Goal: Information Seeking & Learning: Check status

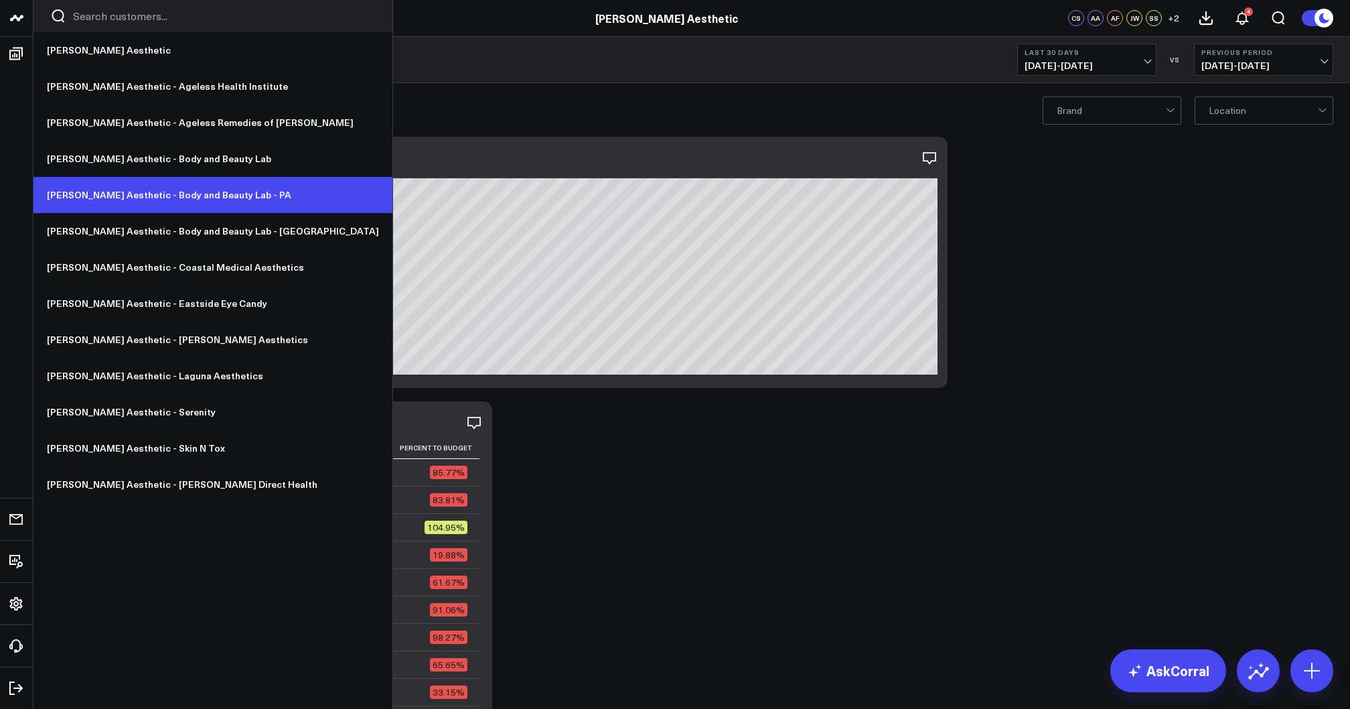
click at [122, 192] on link "[PERSON_NAME] Aesthetic - Body and Beauty Lab - PA" at bounding box center [212, 195] width 359 height 36
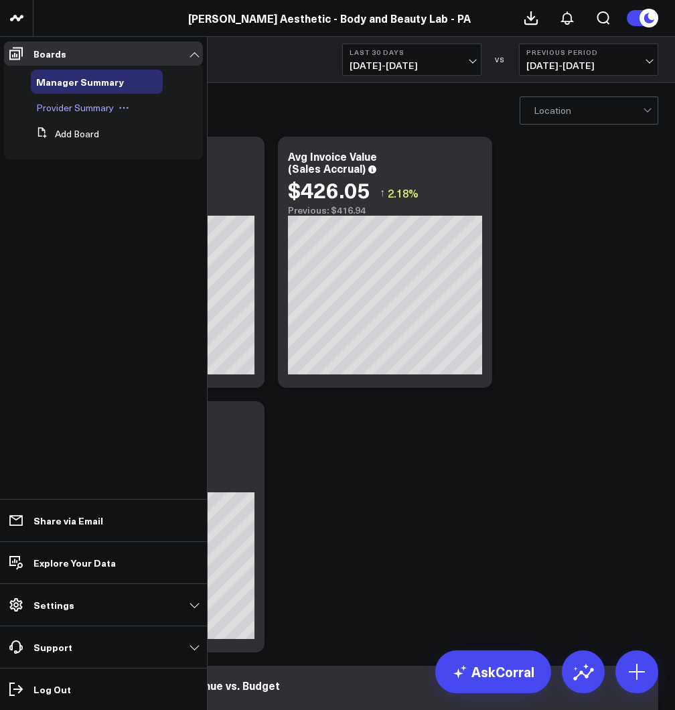
click at [83, 103] on span "Provider Summary" at bounding box center [75, 107] width 78 height 13
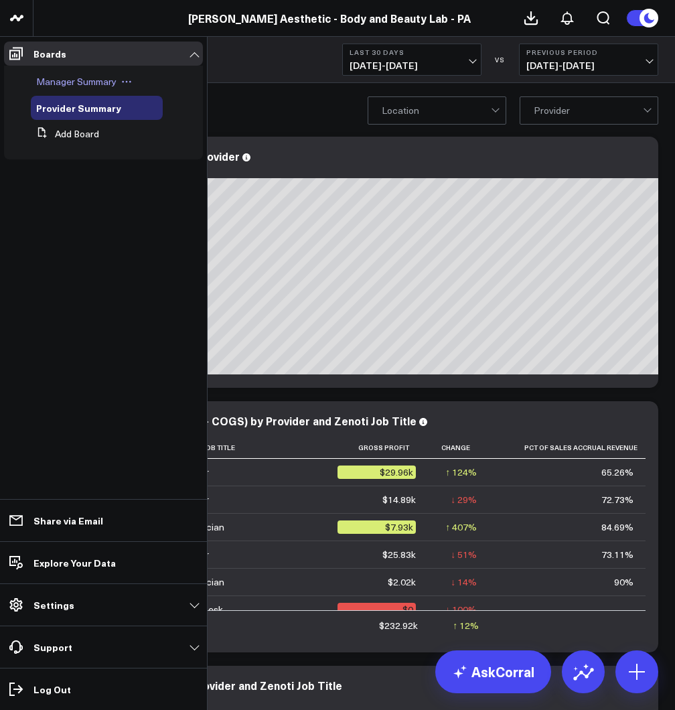
click at [74, 84] on span "Manager Summary" at bounding box center [76, 81] width 80 height 13
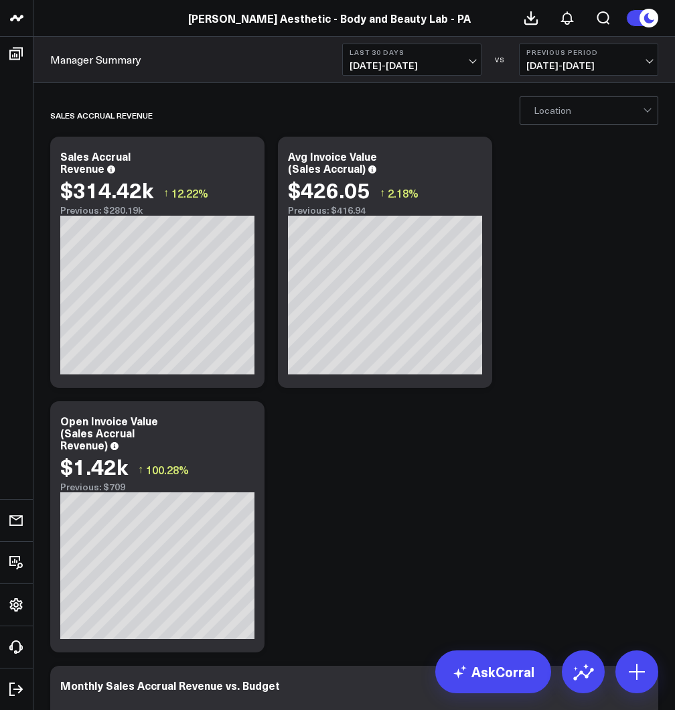
click at [389, 60] on span "07/22/25 - 08/20/25" at bounding box center [412, 65] width 125 height 11
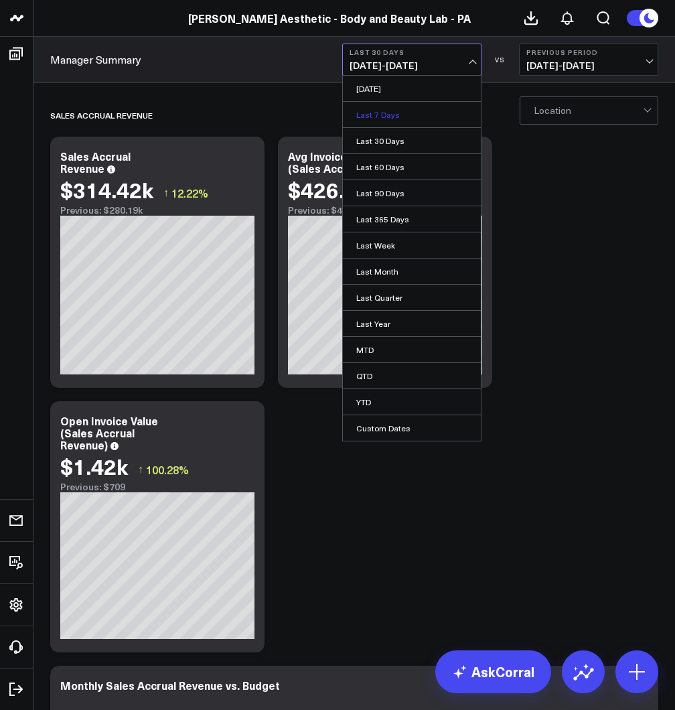
click at [387, 116] on link "Last 7 Days" at bounding box center [412, 114] width 138 height 25
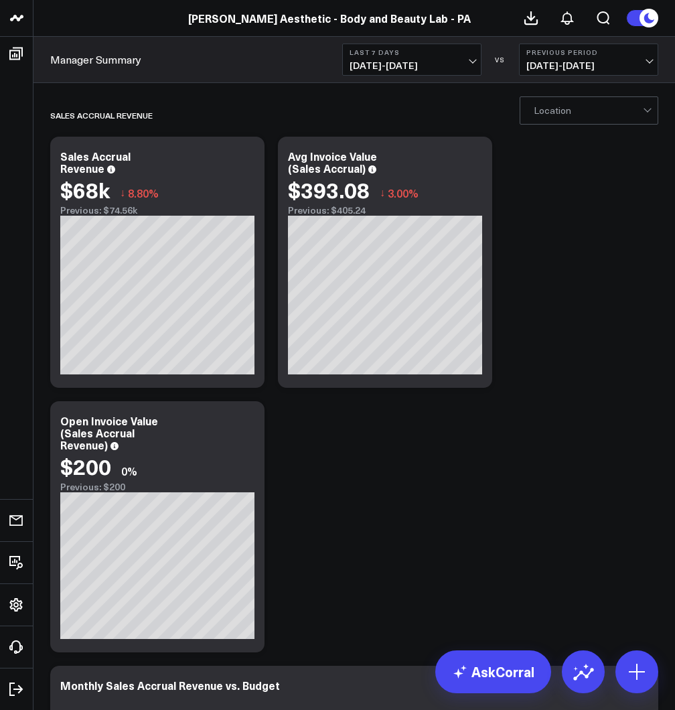
click at [441, 60] on button "Last 7 Days 08/14/25 - 08/20/25" at bounding box center [411, 60] width 139 height 32
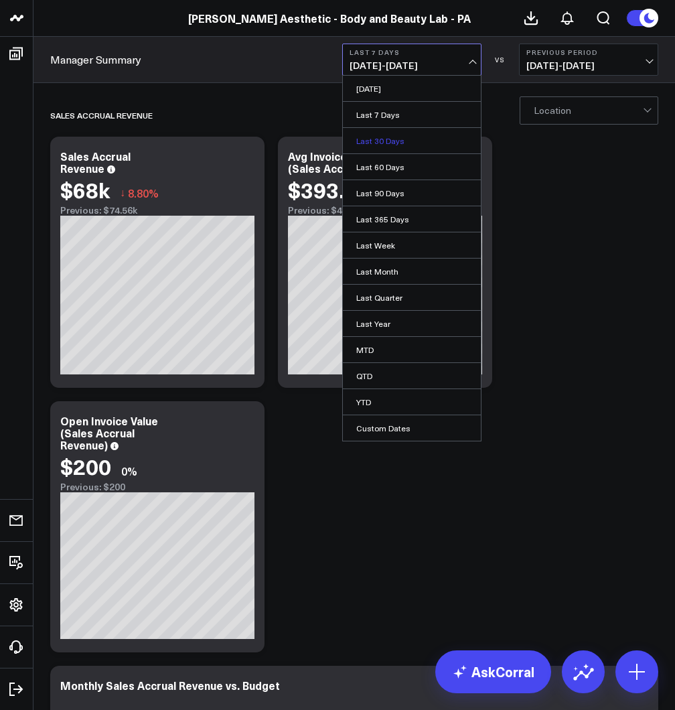
click at [405, 138] on link "Last 30 Days" at bounding box center [412, 140] width 138 height 25
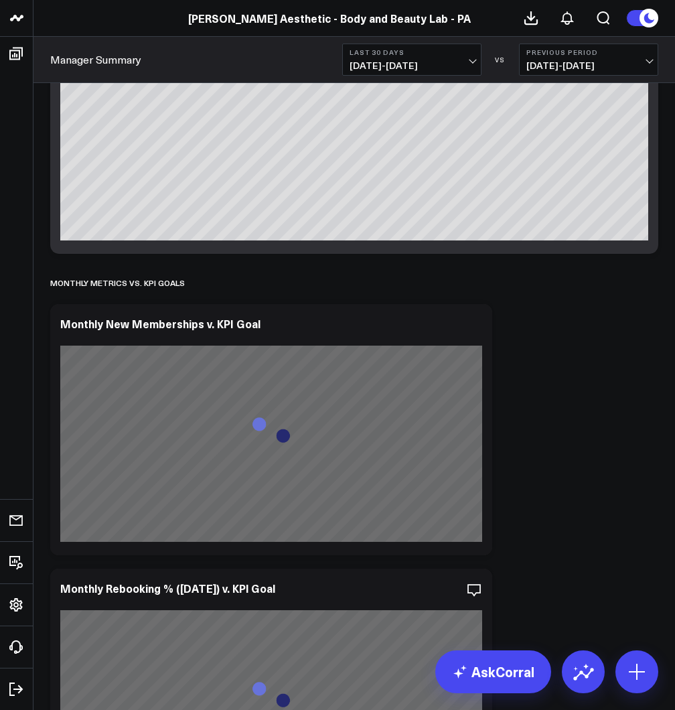
scroll to position [3987, 0]
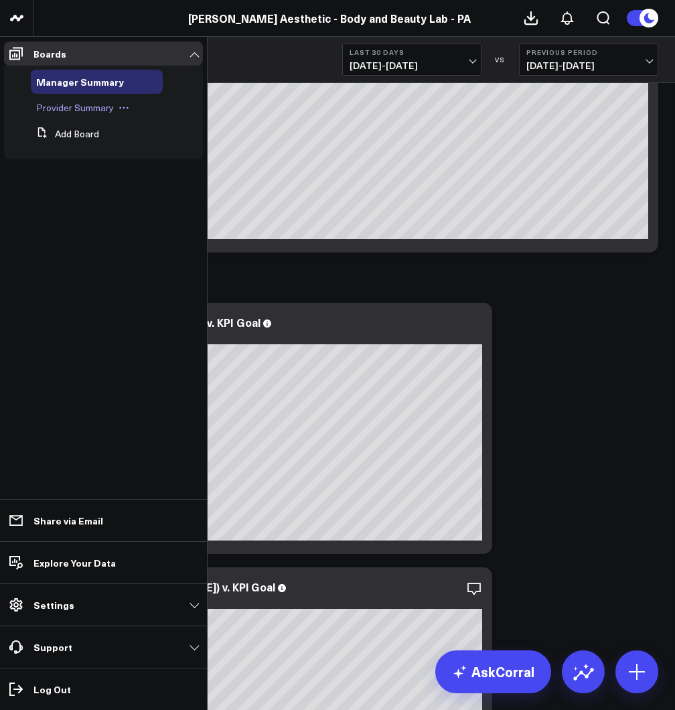
click at [62, 111] on span "Provider Summary" at bounding box center [75, 107] width 78 height 13
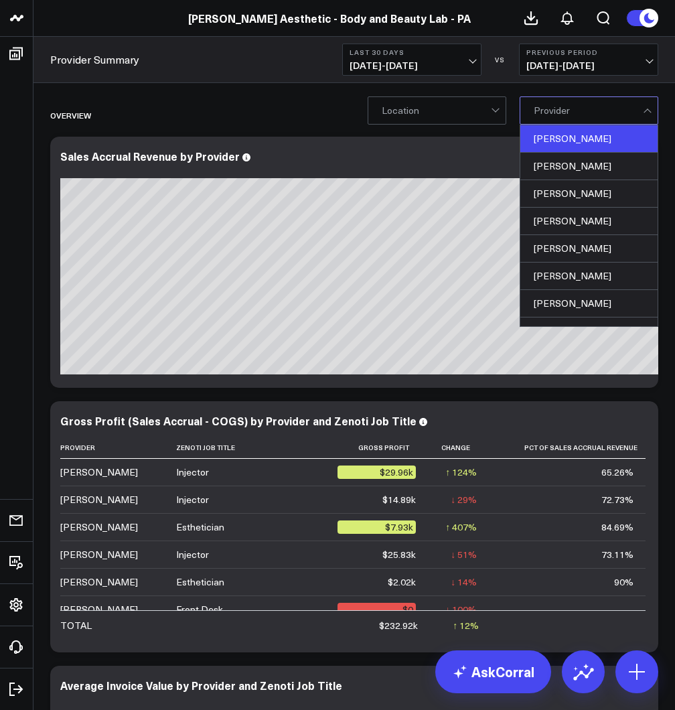
click at [565, 139] on div "Alison Palmer" at bounding box center [588, 138] width 137 height 27
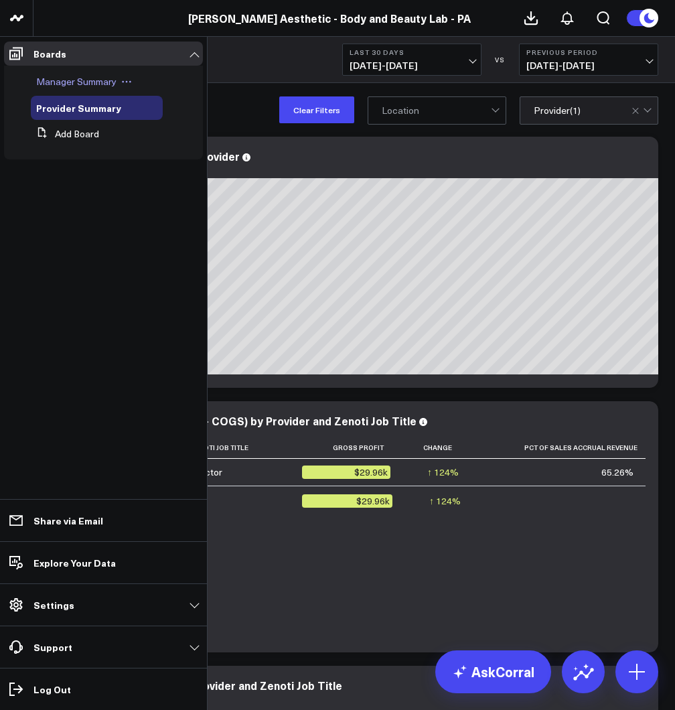
click at [57, 84] on span "Manager Summary" at bounding box center [76, 81] width 80 height 13
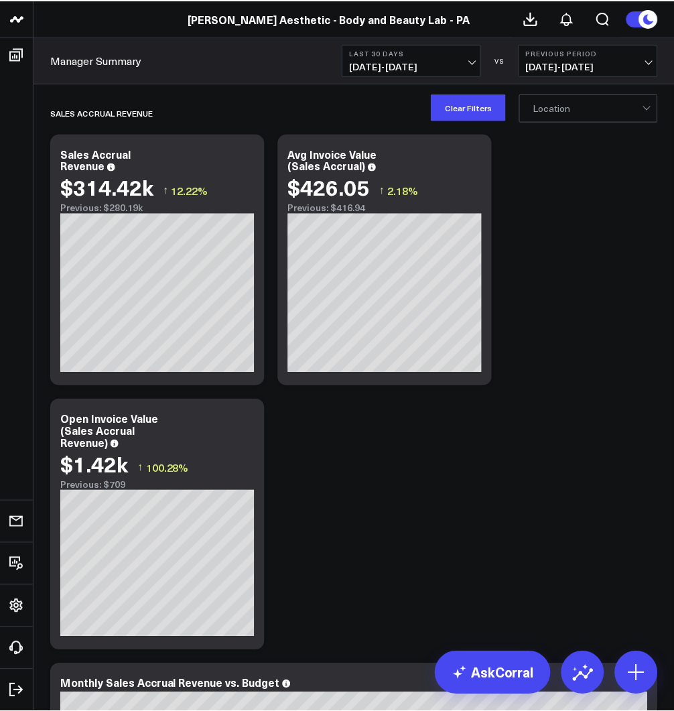
scroll to position [3, 0]
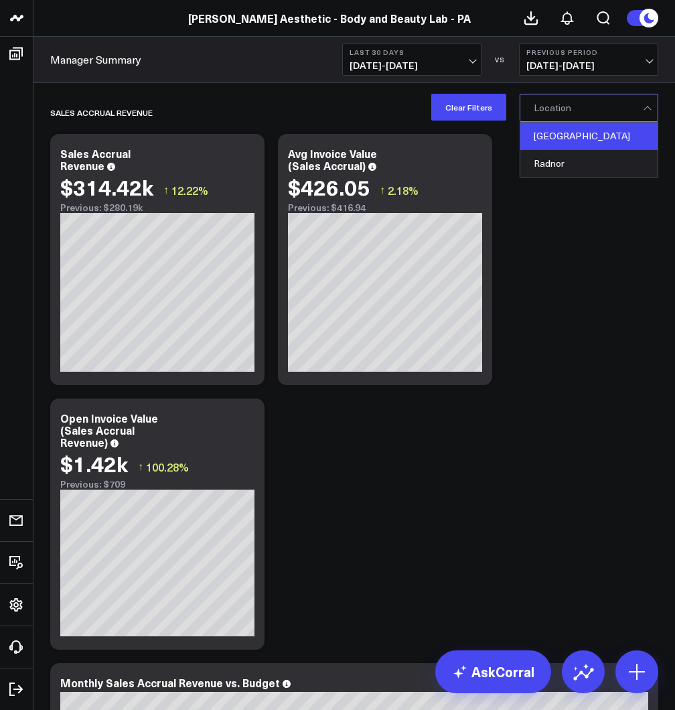
click at [574, 134] on div "Philadelphia" at bounding box center [588, 136] width 137 height 27
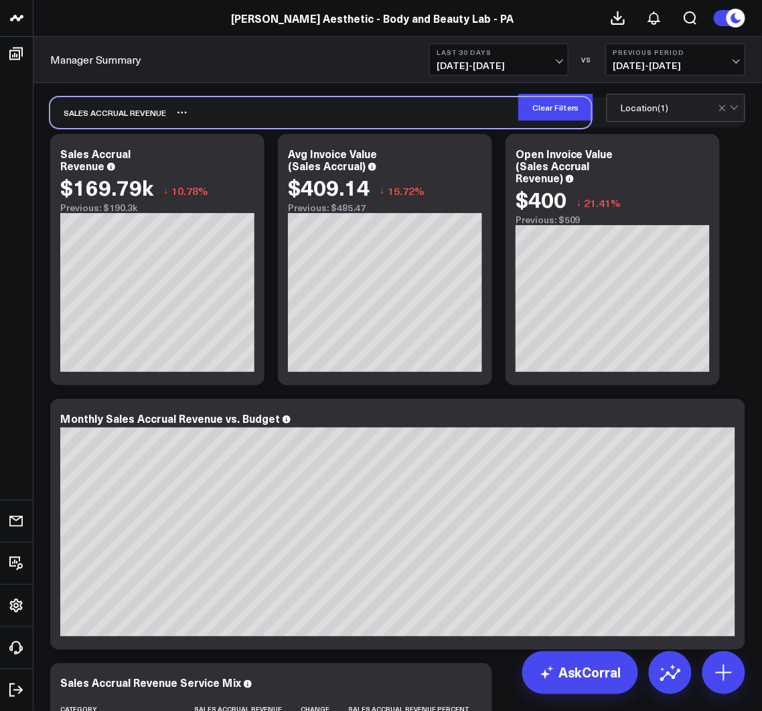
click at [400, 106] on div "Sales Accrual Revenue" at bounding box center [320, 112] width 541 height 31
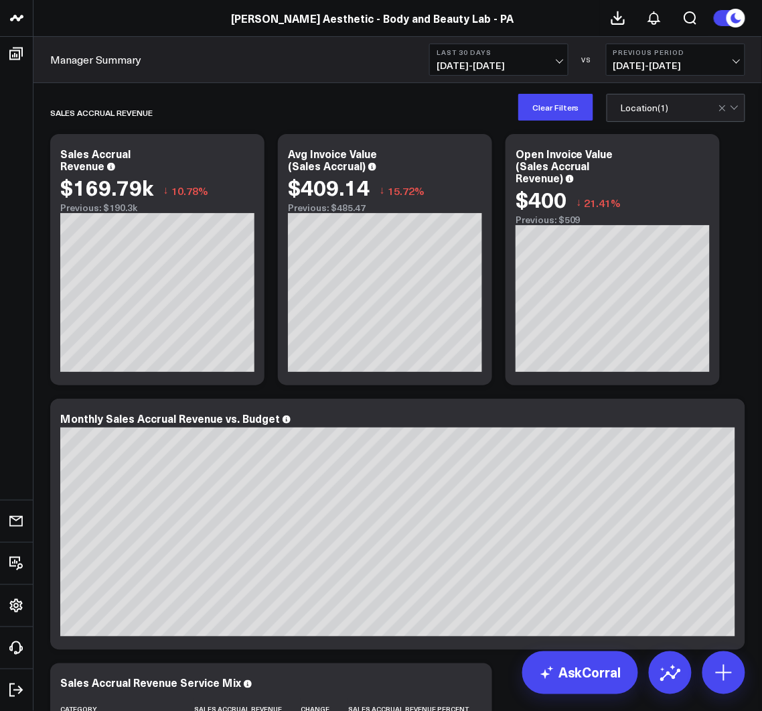
click at [675, 68] on span "06/22/25 - 07/21/25" at bounding box center [676, 65] width 125 height 11
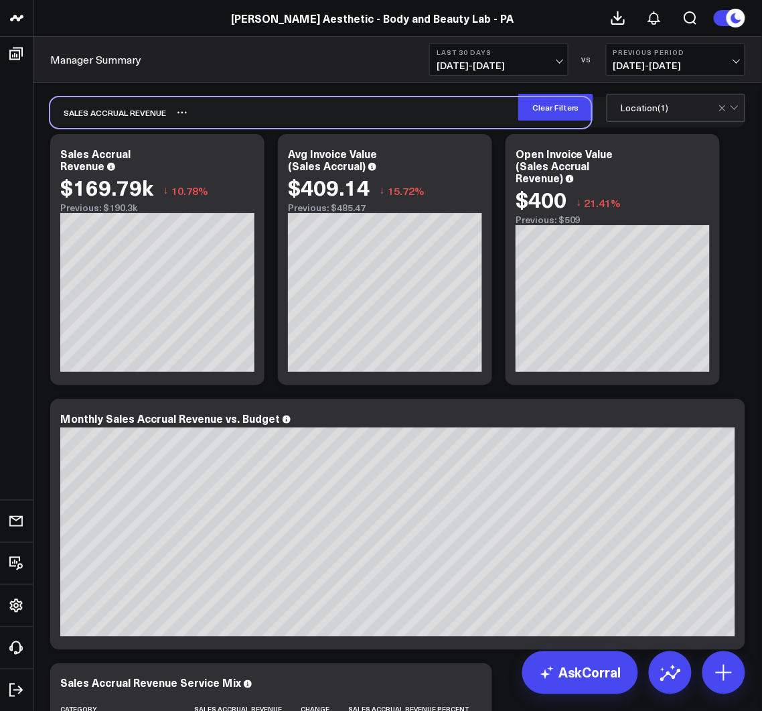
click at [303, 116] on div "Sales Accrual Revenue" at bounding box center [320, 112] width 541 height 31
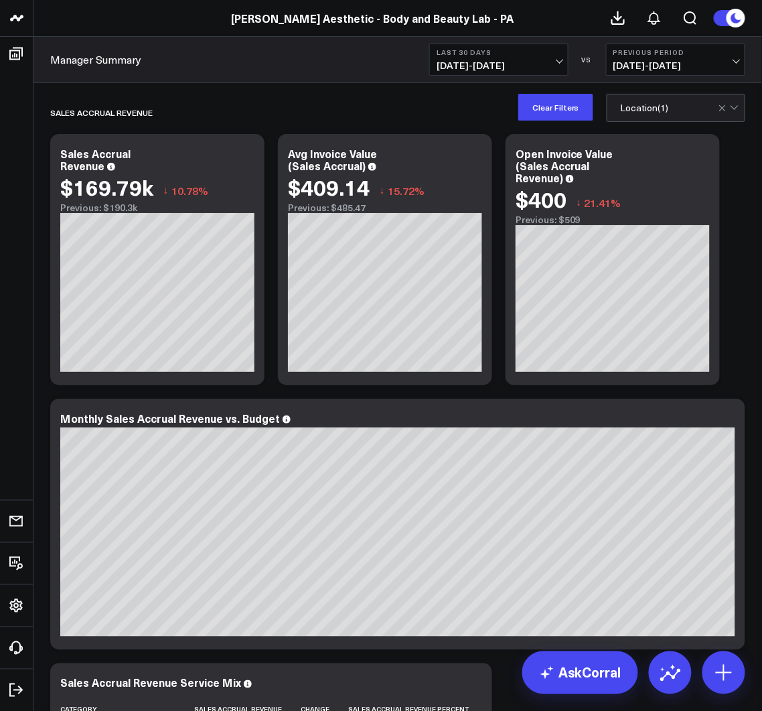
click at [293, 80] on div "Manager Summary Last 30 Days 07/22/25 - 08/20/25 VS Previous Period 06/22/25 - …" at bounding box center [397, 60] width 729 height 46
